Goal: Transaction & Acquisition: Purchase product/service

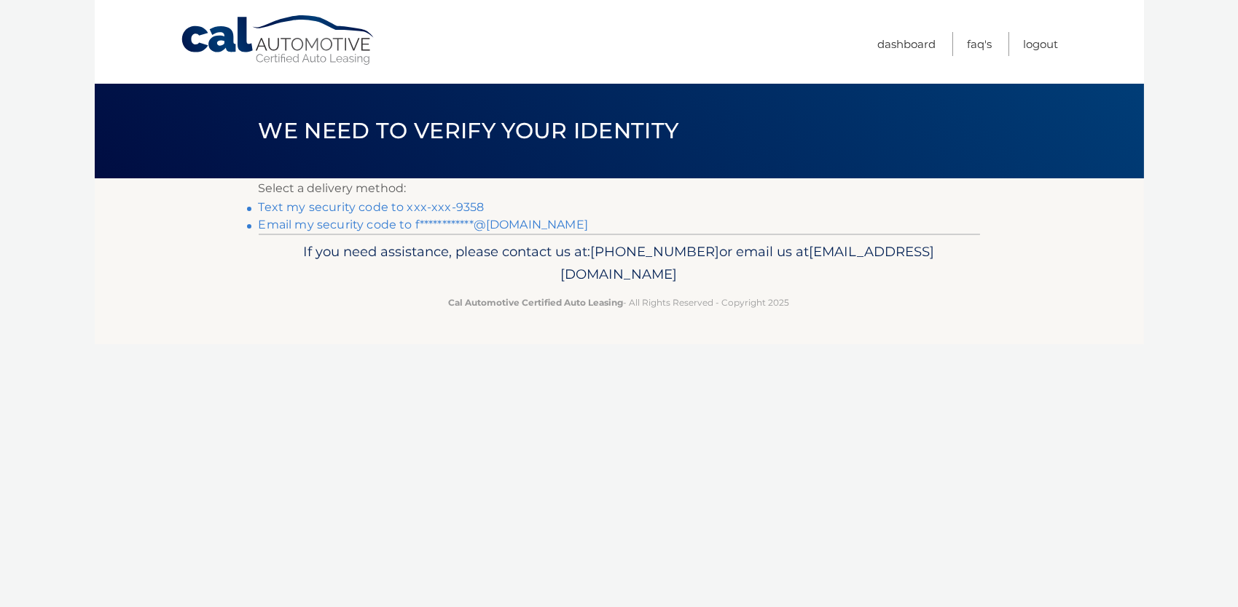
click at [441, 206] on link "Text my security code to xxx-xxx-9358" at bounding box center [372, 207] width 226 height 14
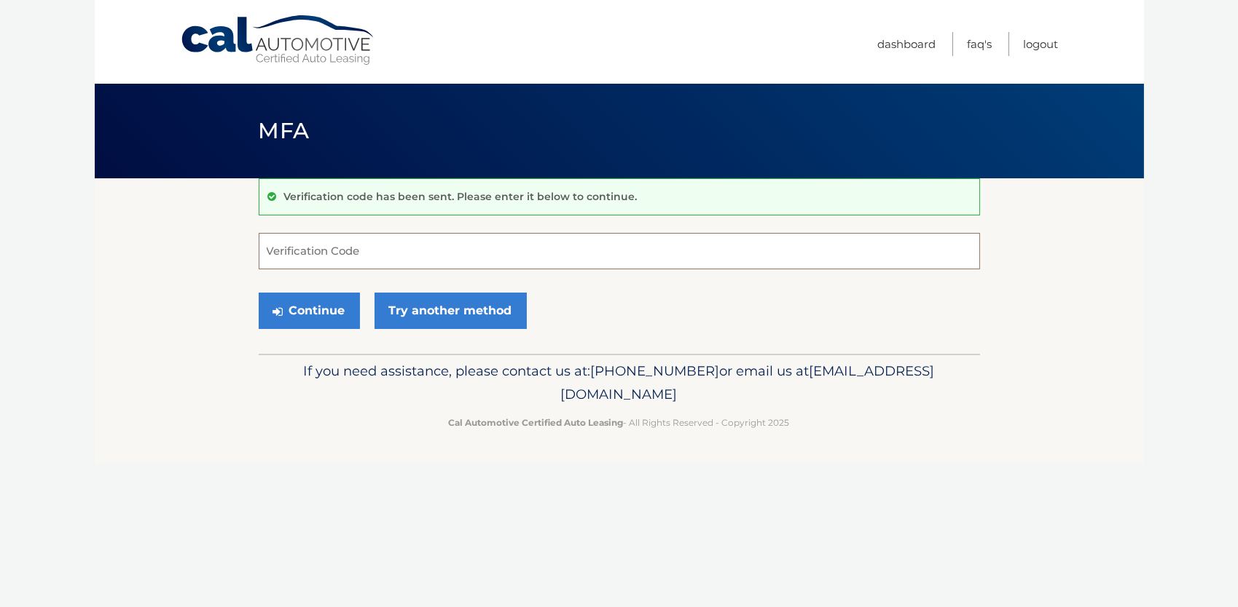
click at [430, 249] on input "Verification Code" at bounding box center [619, 251] width 721 height 36
type input "657584"
click at [318, 310] on button "Continue" at bounding box center [309, 311] width 101 height 36
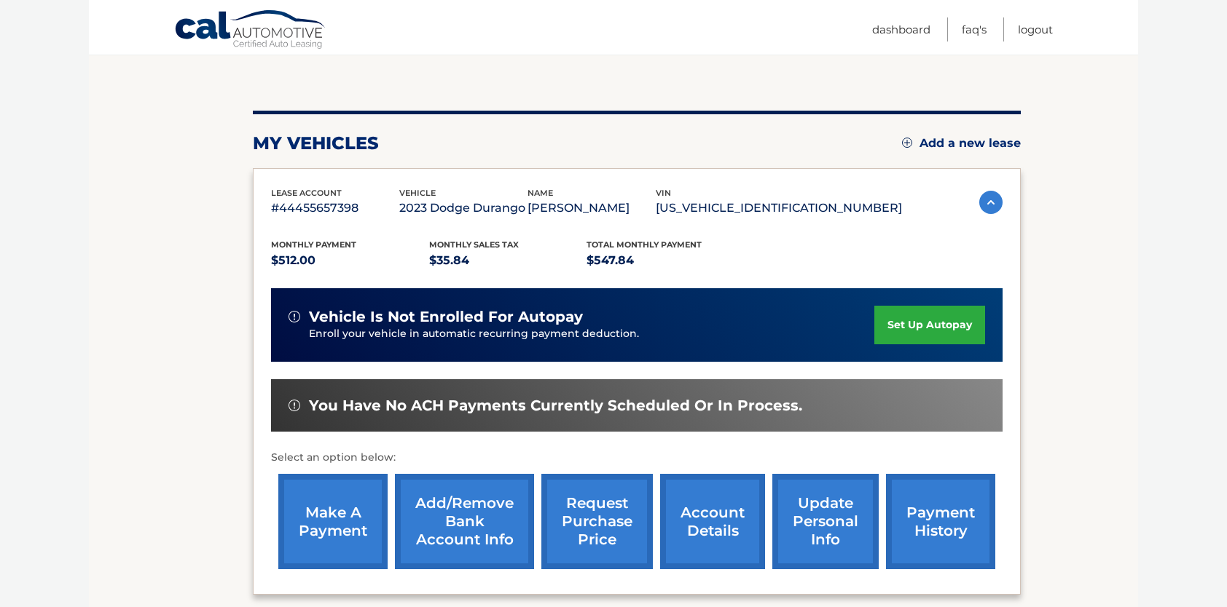
scroll to position [274, 0]
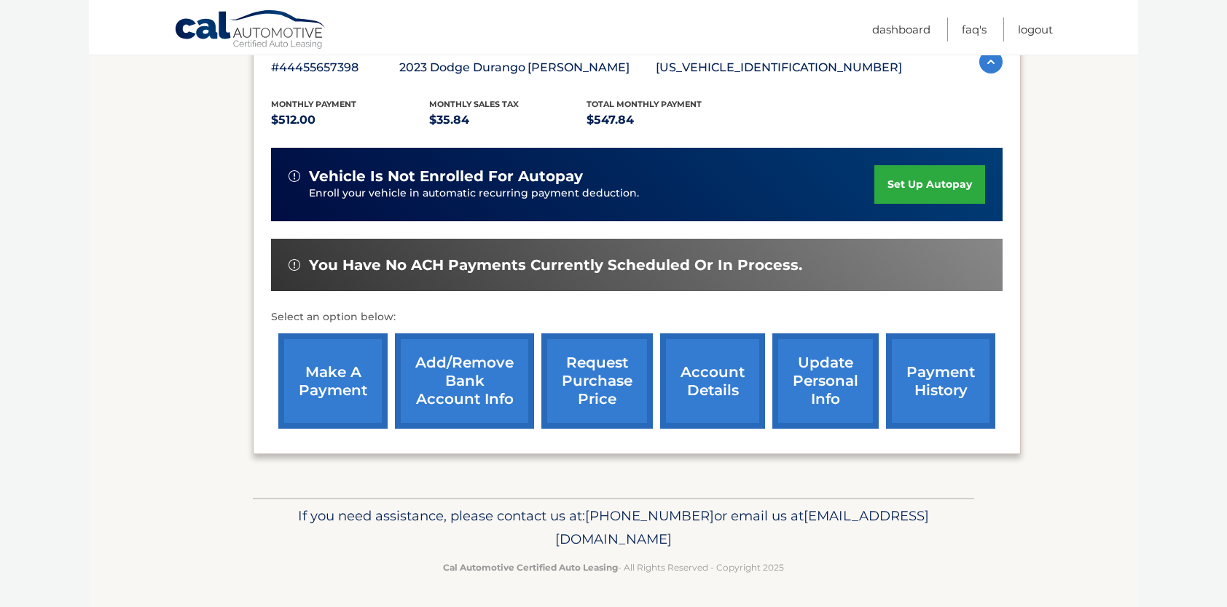
click at [693, 381] on link "account details" at bounding box center [712, 381] width 105 height 95
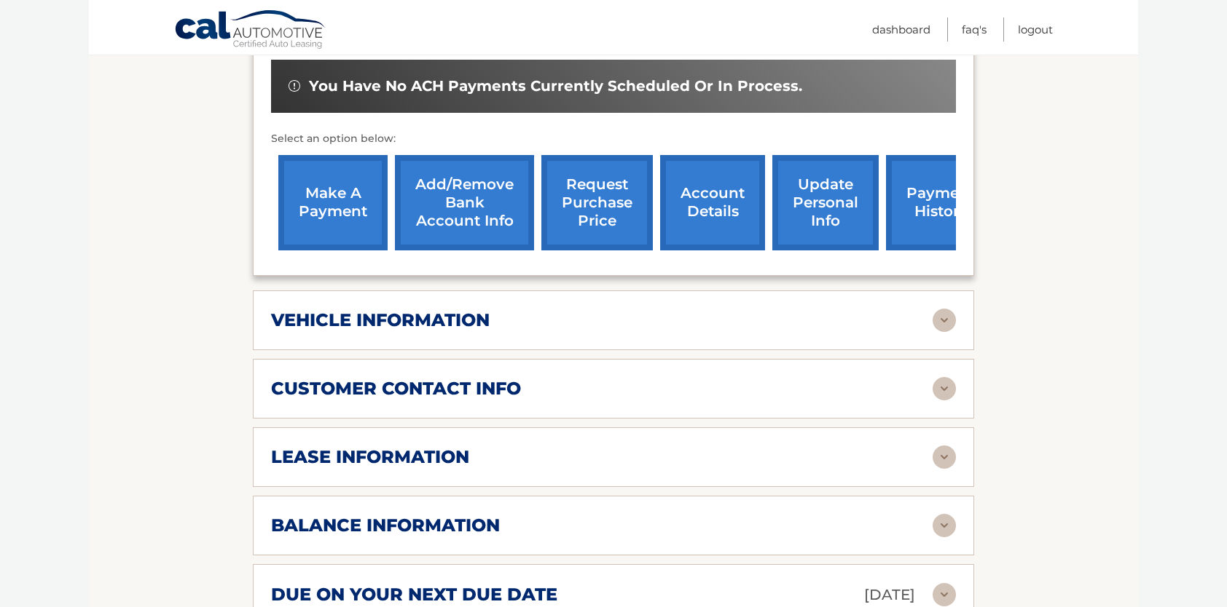
scroll to position [497, 0]
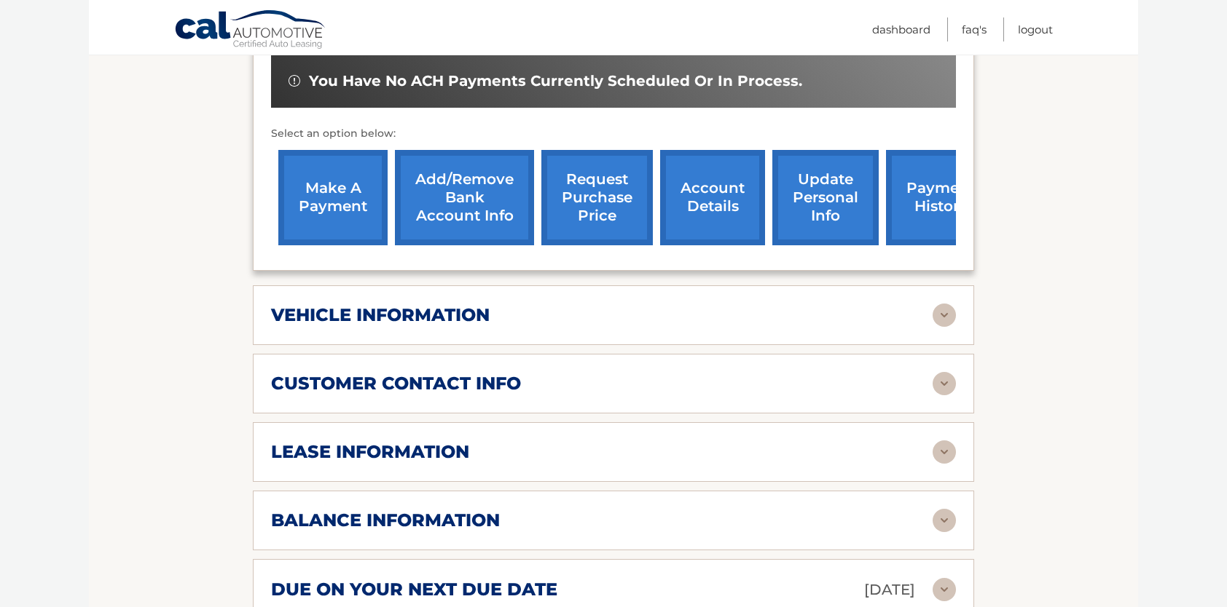
click at [487, 441] on div "lease information" at bounding box center [601, 452] width 661 height 22
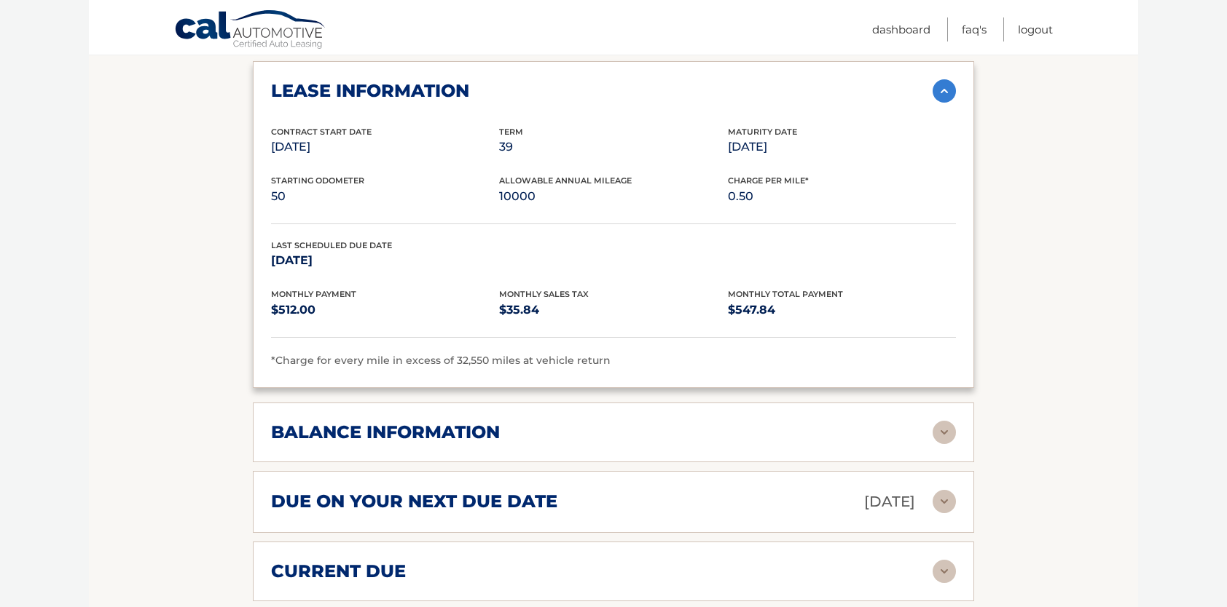
scroll to position [980, 0]
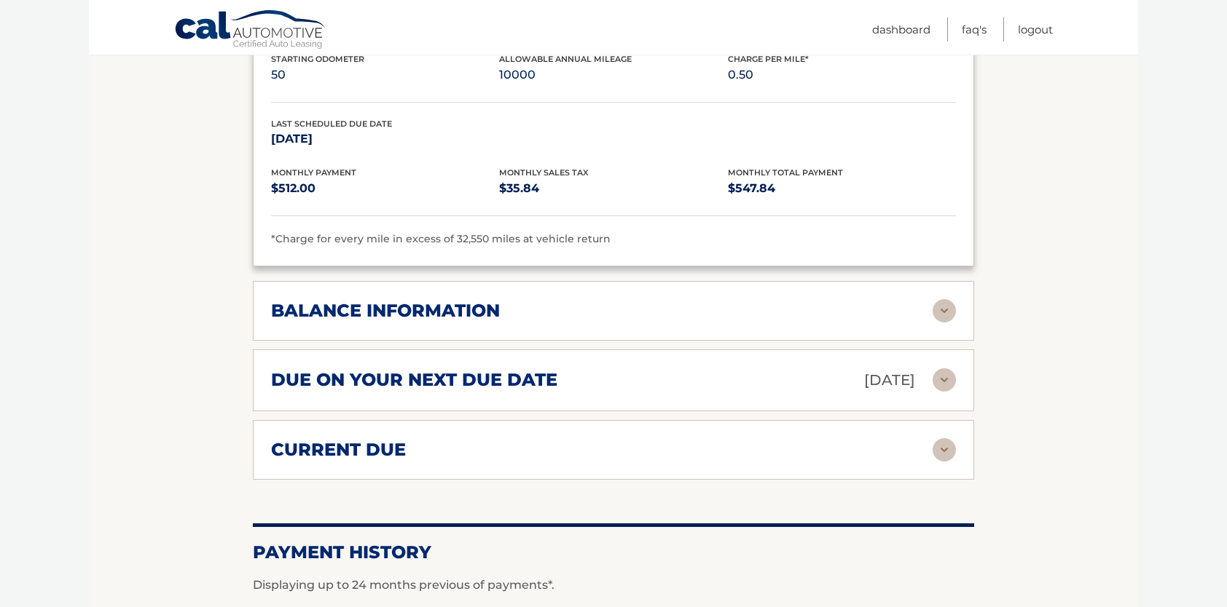
click at [519, 439] on div "current due" at bounding box center [601, 450] width 661 height 22
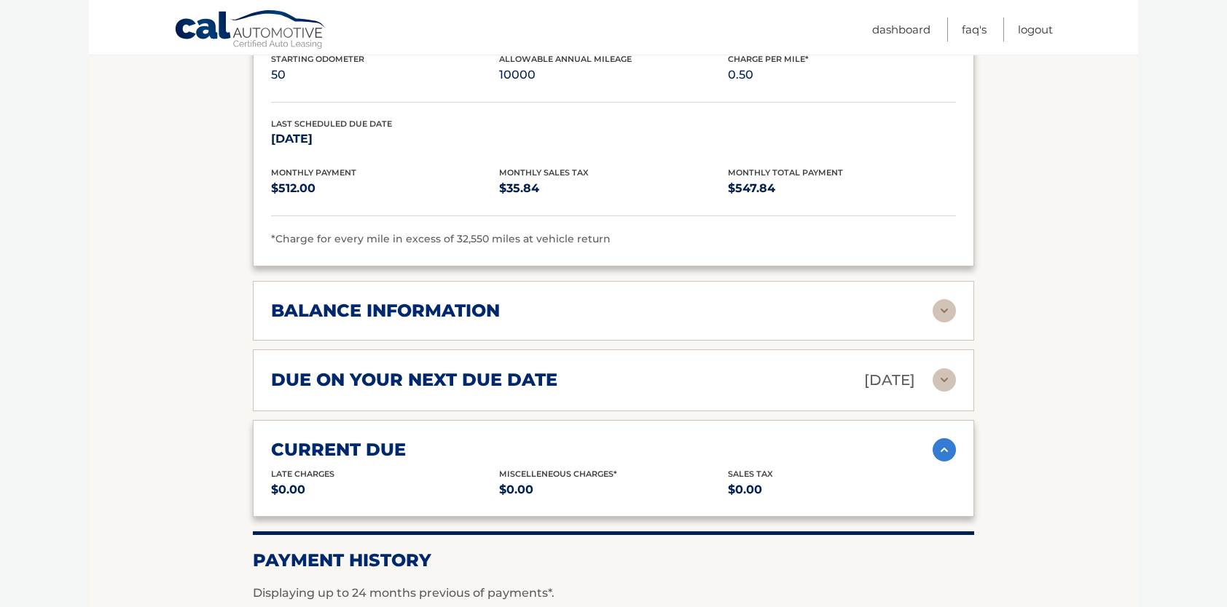
click at [552, 439] on div "current due" at bounding box center [601, 450] width 661 height 22
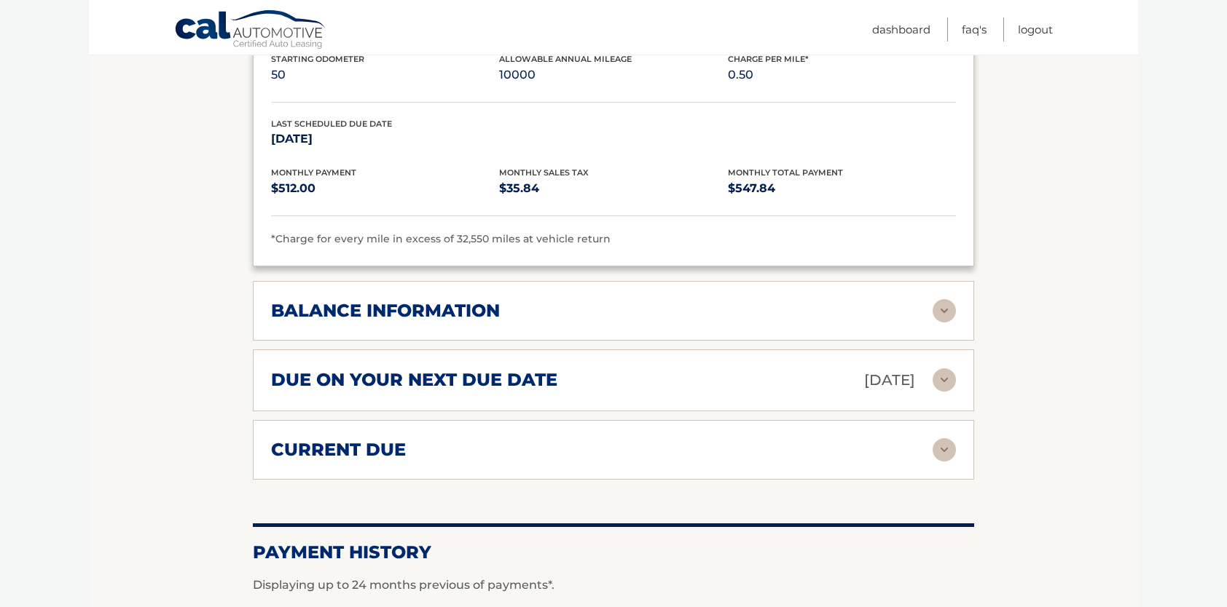
click at [552, 439] on div "current due" at bounding box center [601, 450] width 661 height 22
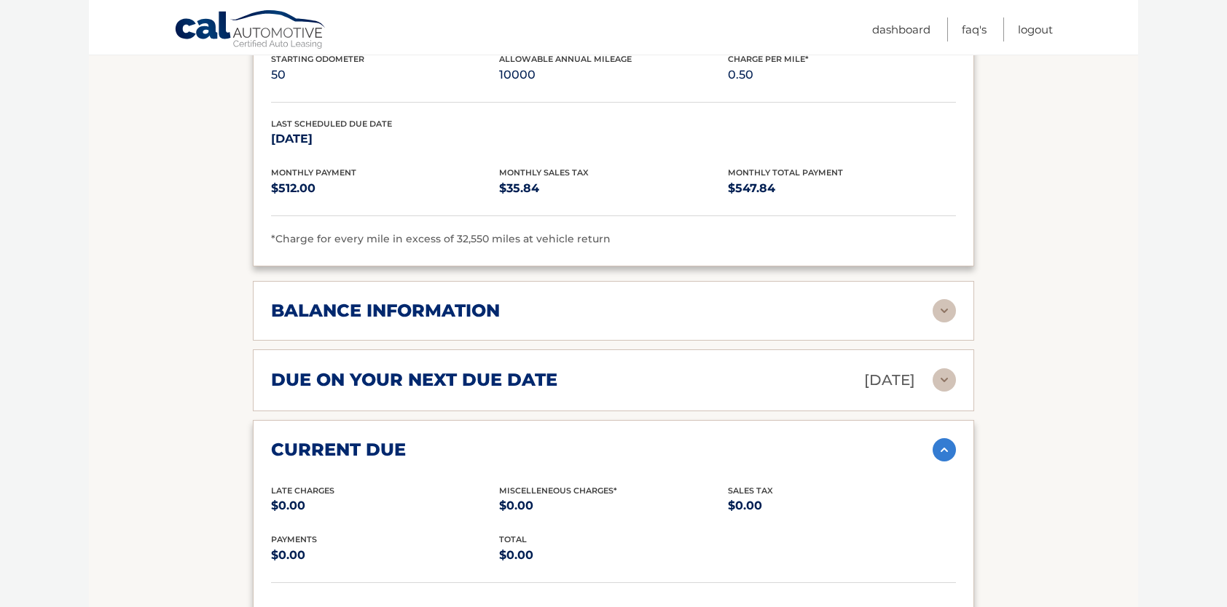
click at [835, 350] on div "due on your next due date Oct 01, 2025 Late Charges $0.00 Miscellaneous Charges…" at bounding box center [613, 381] width 721 height 62
click at [873, 368] on p "Oct 01, 2025" at bounding box center [889, 380] width 51 height 25
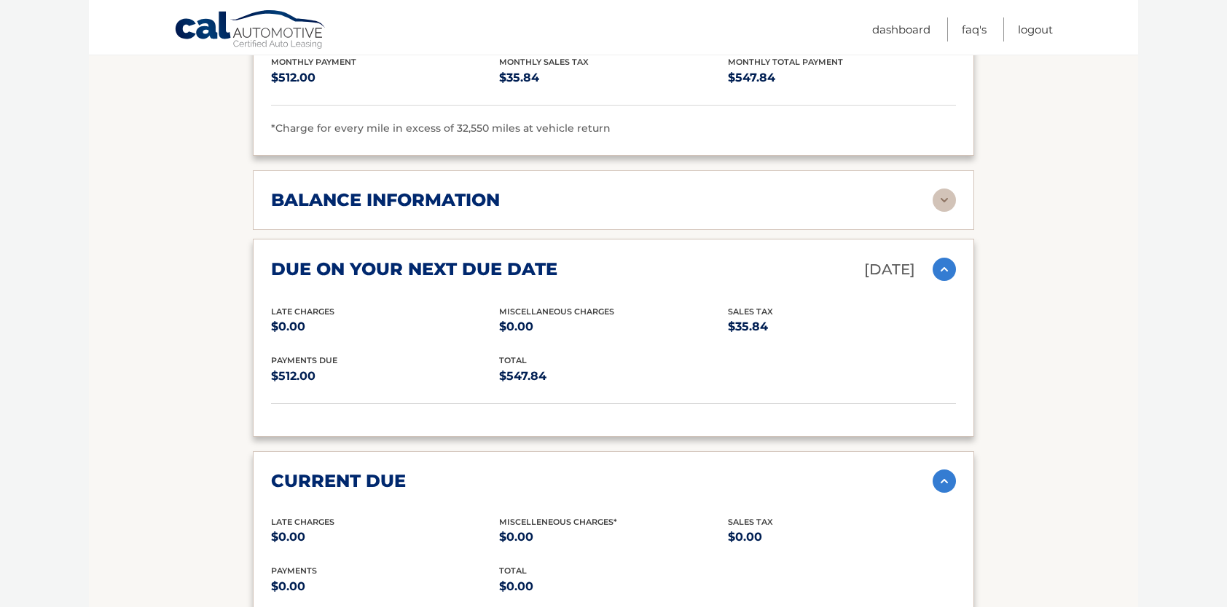
scroll to position [1095, 0]
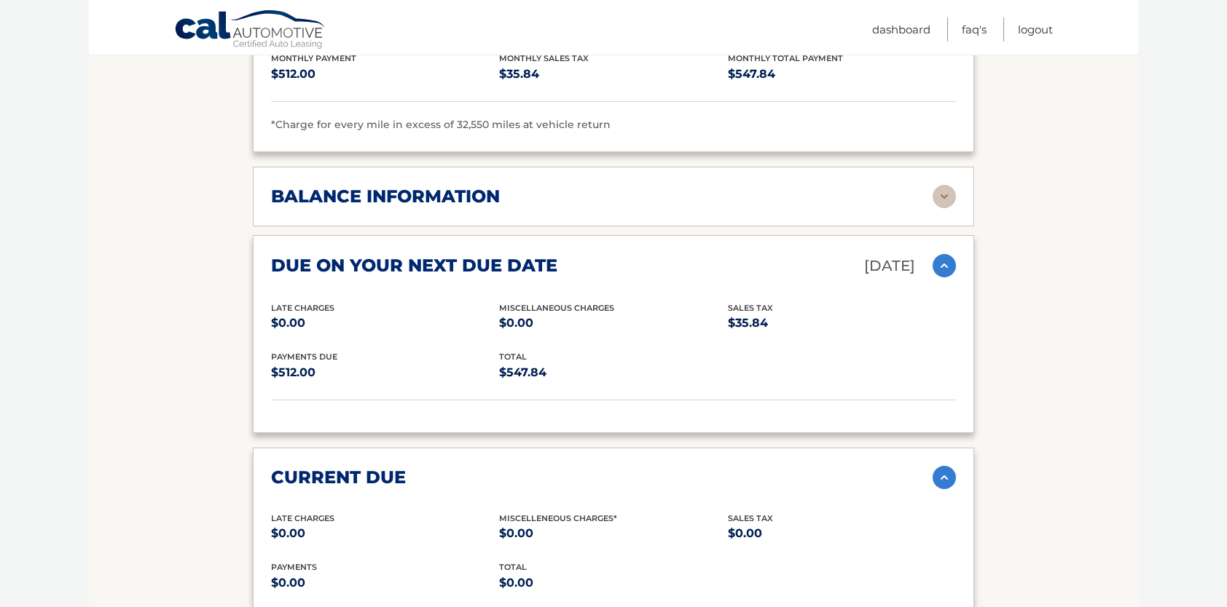
click at [775, 186] on div "balance information" at bounding box center [601, 197] width 661 height 22
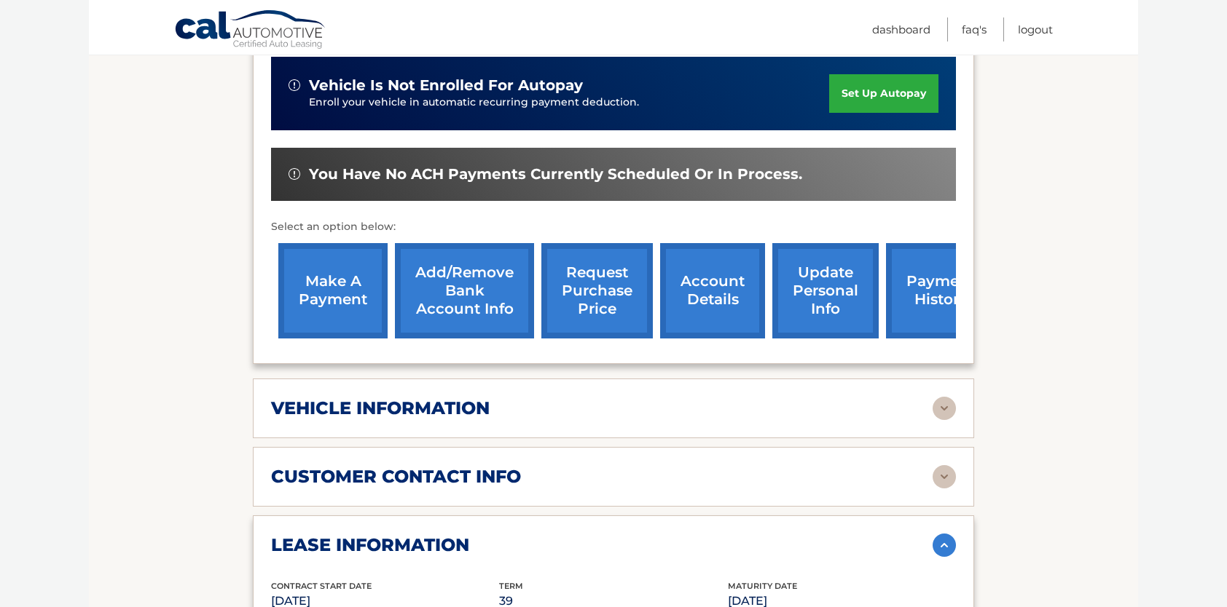
scroll to position [366, 0]
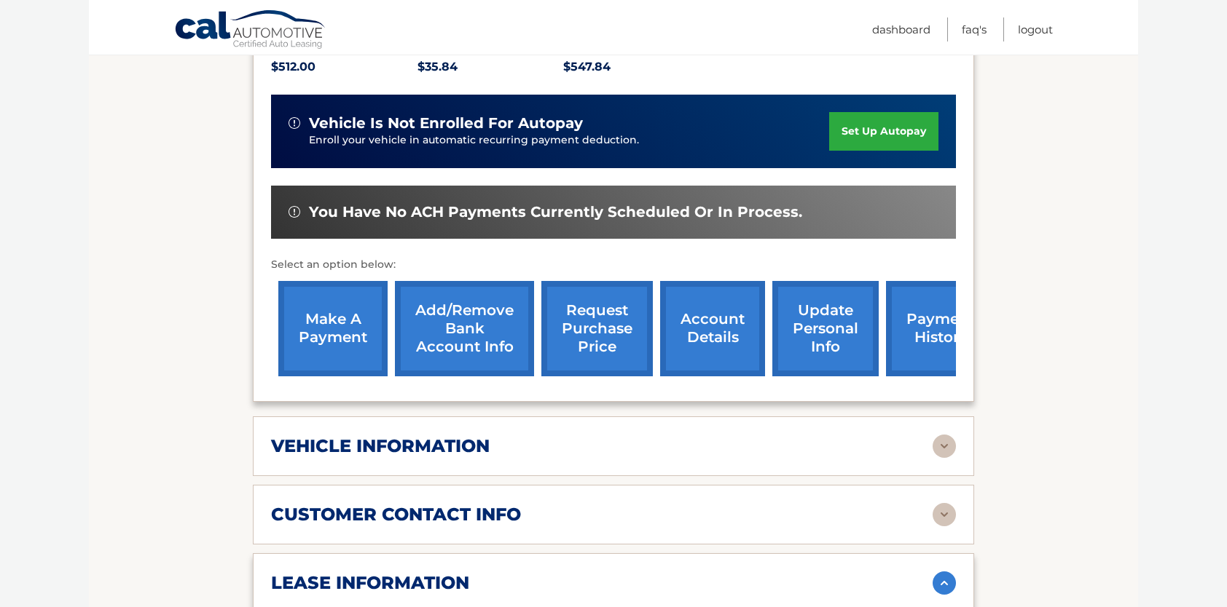
click at [353, 299] on link "make a payment" at bounding box center [332, 328] width 109 height 95
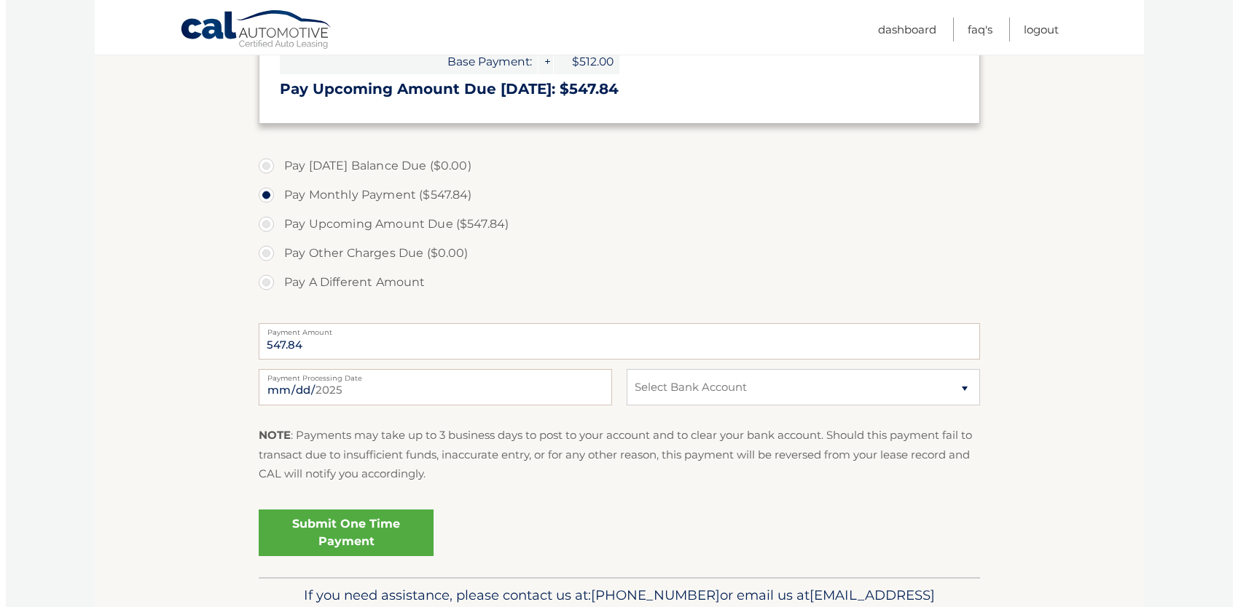
scroll to position [355, 0]
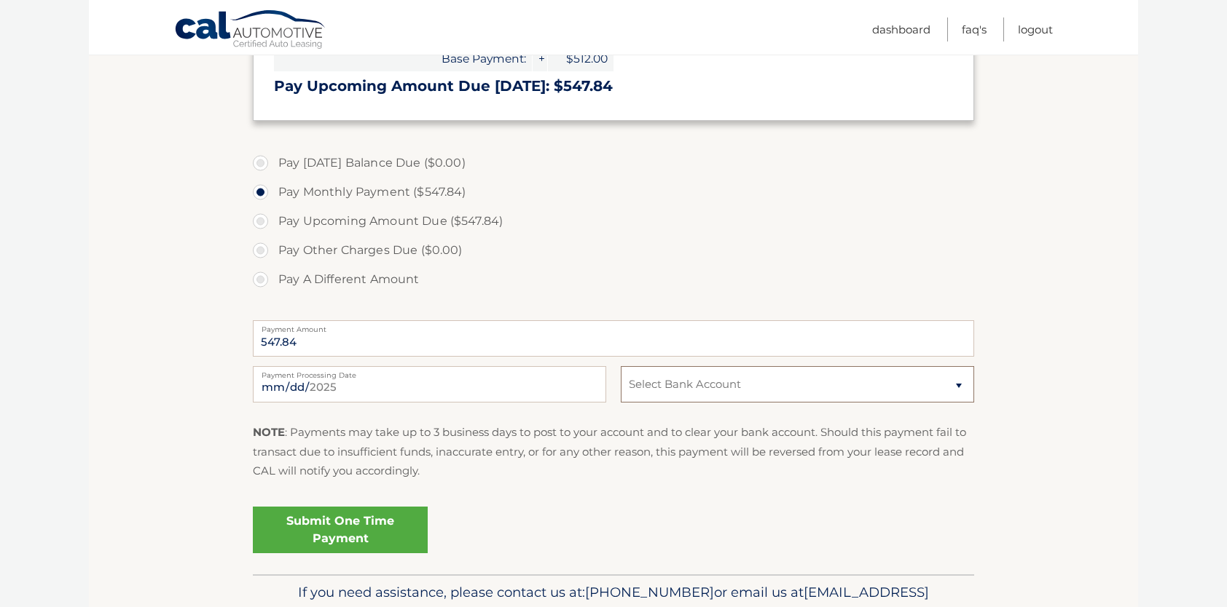
click at [665, 389] on select "Select Bank Account Checking BANK OF AMERICA, N.A. *****4560 Checking SPACE COA…" at bounding box center [797, 384] width 353 height 36
select select "YjczNmFjNTQtYzE4NC00ODE2LTgwMTQtYTMxY2UwNGU1NWU4"
click at [621, 366] on select "Select Bank Account Checking BANK OF AMERICA, N.A. *****4560 Checking SPACE COA…" at bounding box center [797, 384] width 353 height 36
click at [379, 526] on link "Submit One Time Payment" at bounding box center [340, 530] width 175 height 47
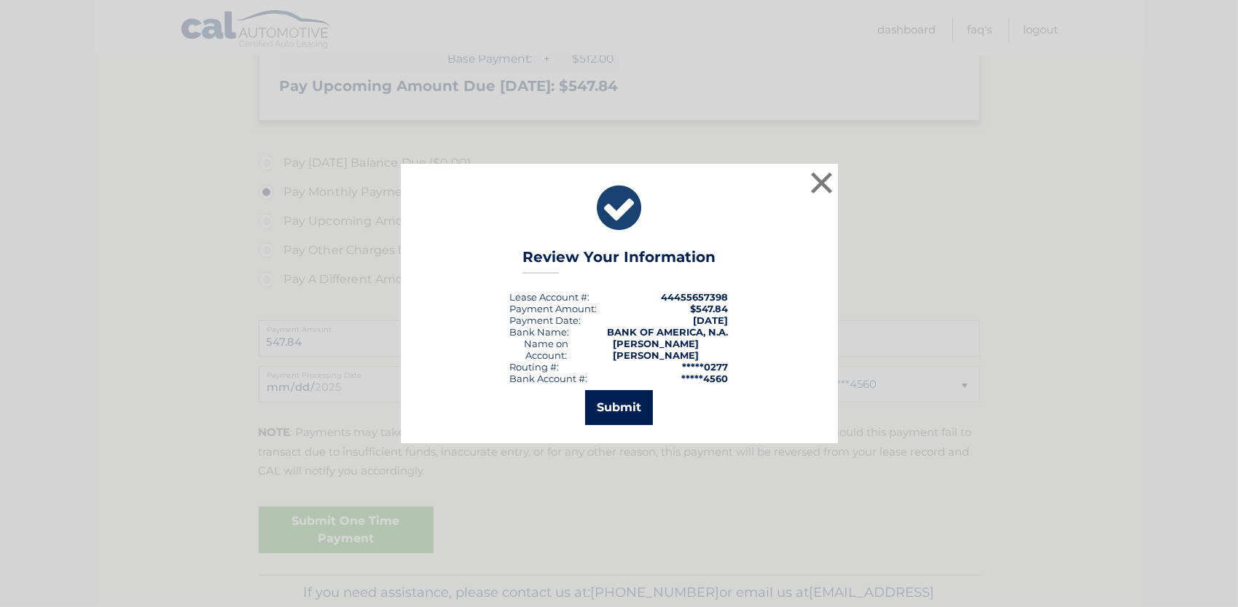
click at [617, 396] on button "Submit" at bounding box center [619, 407] width 68 height 35
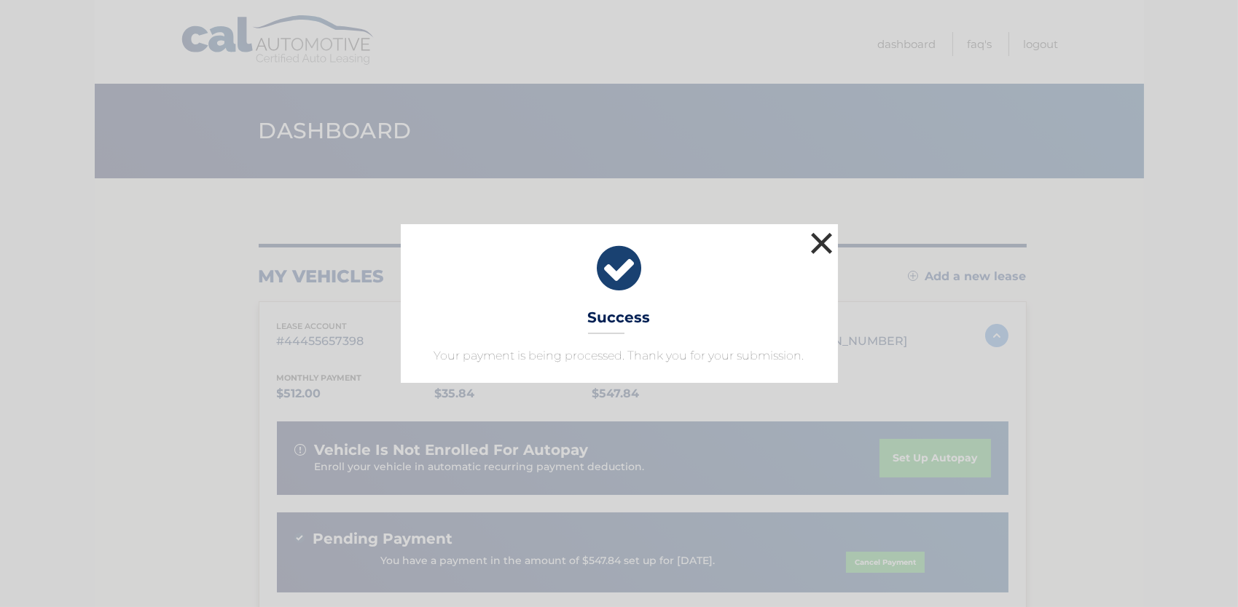
click at [825, 244] on button "×" at bounding box center [821, 243] width 29 height 29
